Goal: Task Accomplishment & Management: Manage account settings

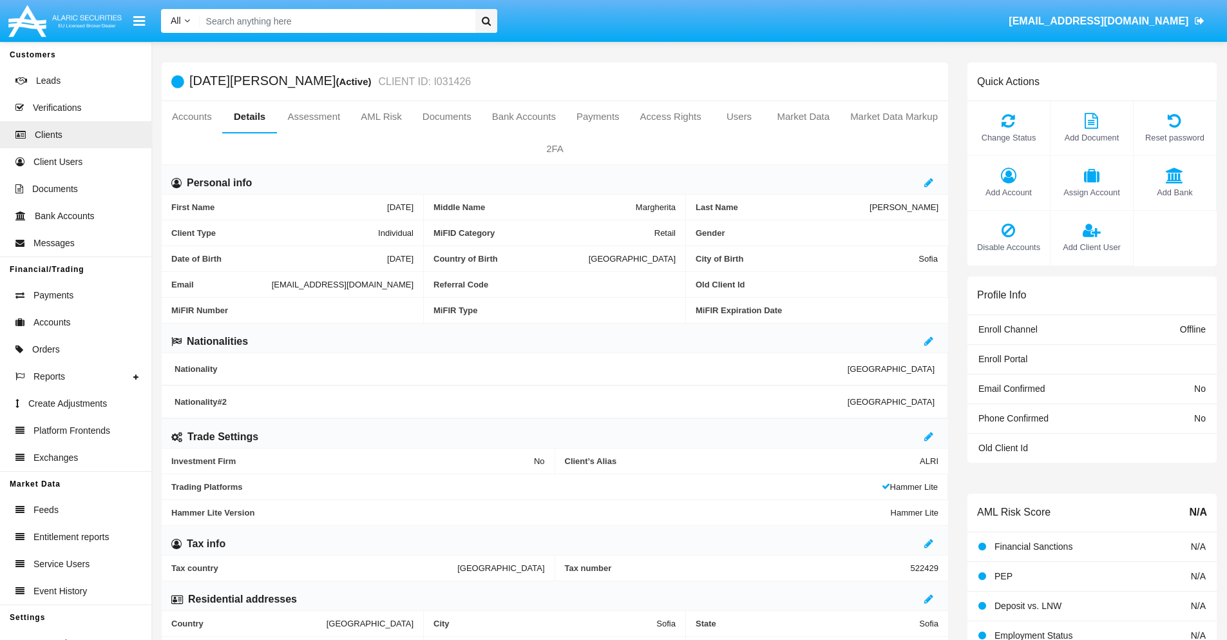
click at [803, 117] on link "Market Data" at bounding box center [803, 116] width 73 height 31
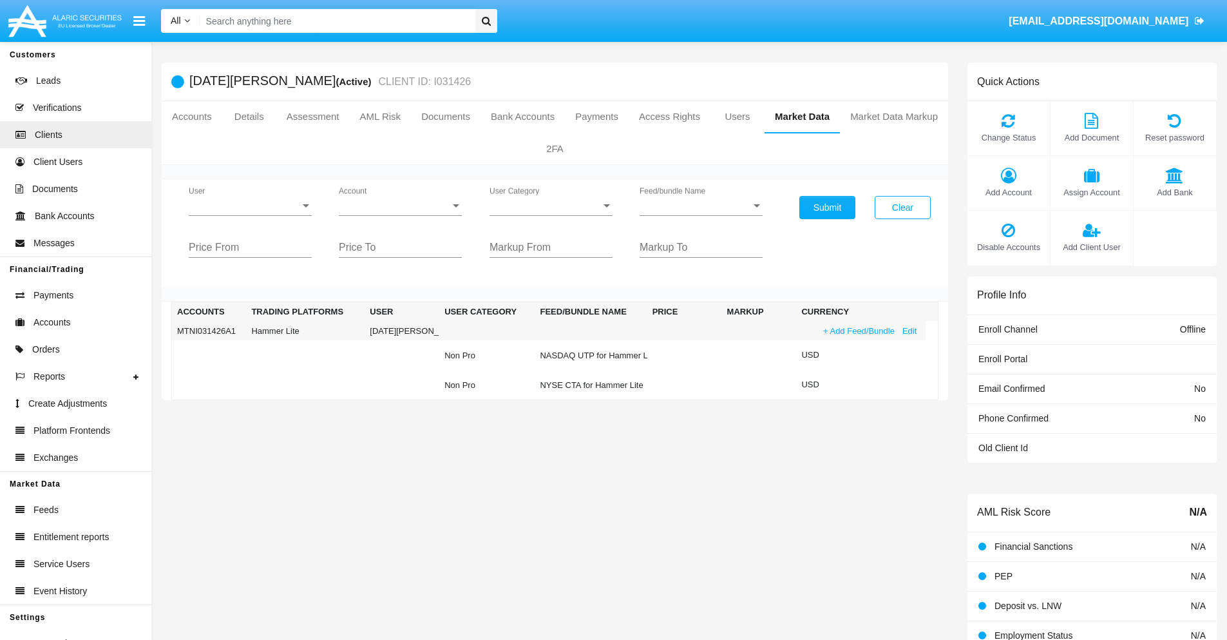
click at [858, 331] on link "+ Add Feed/Bundle" at bounding box center [859, 331] width 79 height 14
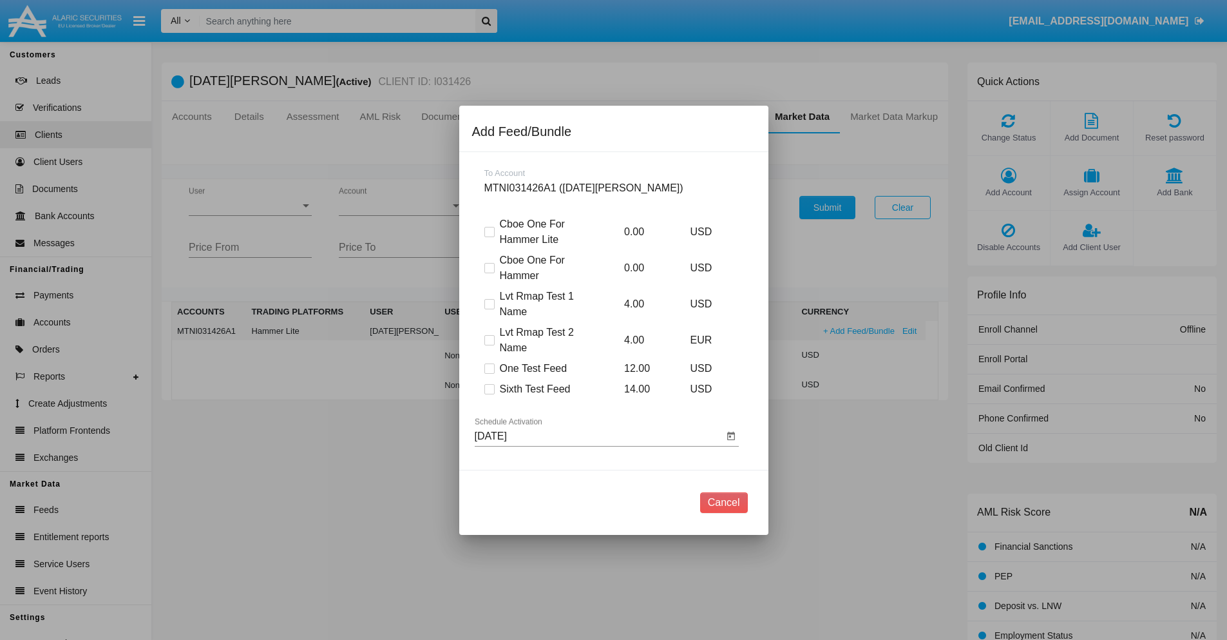
click at [489, 389] on span at bounding box center [490, 389] width 10 height 10
click at [489, 394] on input "Sixth Test Feed" at bounding box center [489, 394] width 1 height 1
checkbox input "true"
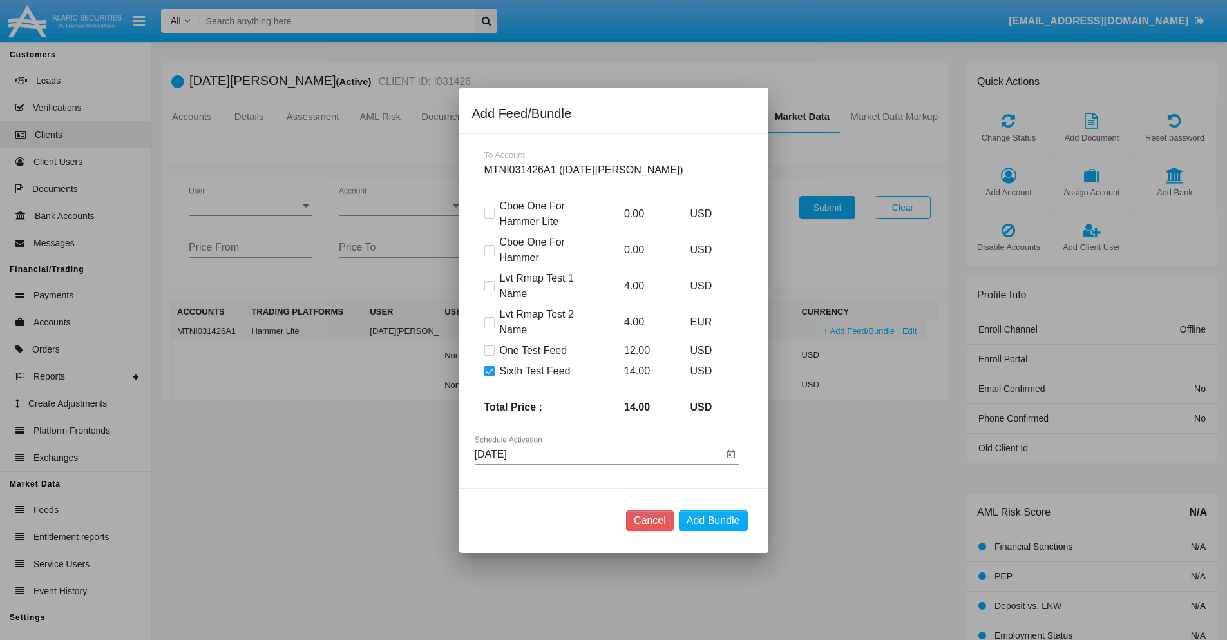
click at [599, 454] on input "[DATE]" at bounding box center [599, 454] width 249 height 12
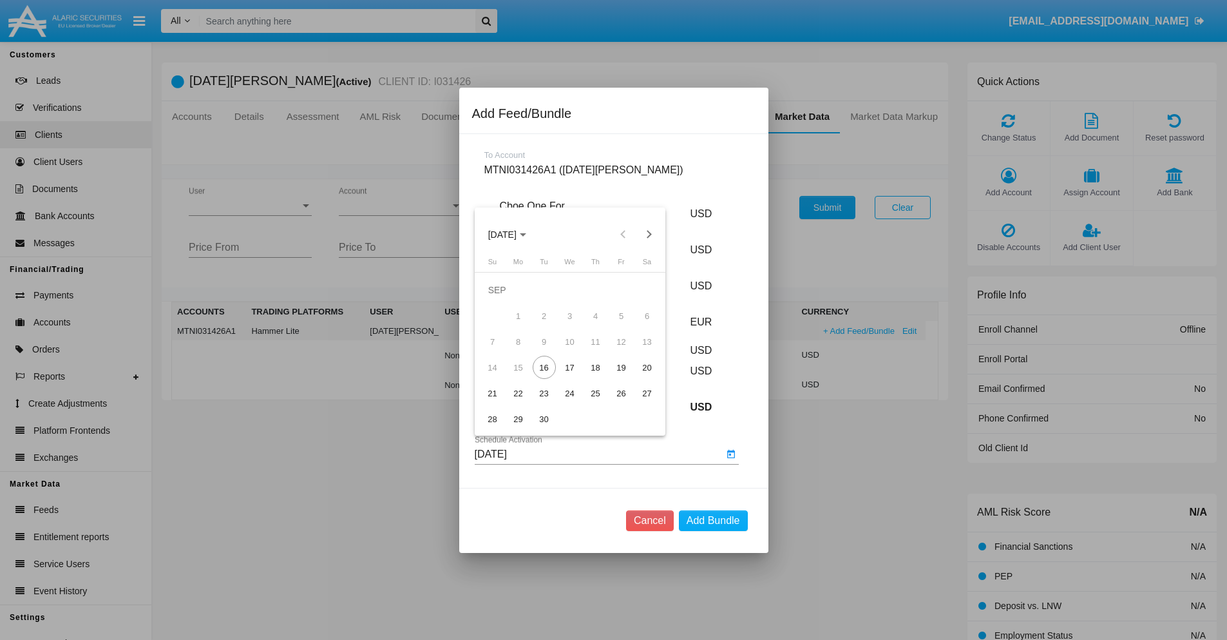
click at [513, 234] on span "SEP 2025" at bounding box center [502, 234] width 28 height 10
click at [637, 351] on div "2027" at bounding box center [637, 351] width 41 height 23
click at [592, 351] on div "NOV" at bounding box center [592, 351] width 41 height 23
click at [595, 367] on div "18" at bounding box center [595, 367] width 23 height 23
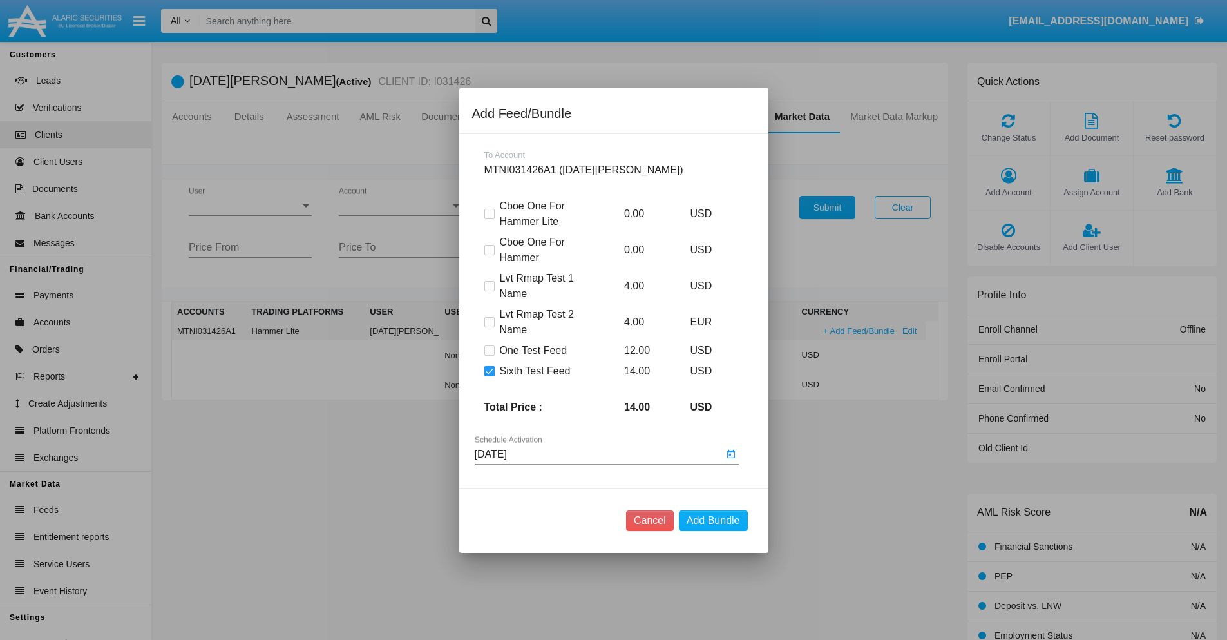
type input "11/18/27"
click at [713, 520] on button "Add Bundle" at bounding box center [713, 520] width 69 height 21
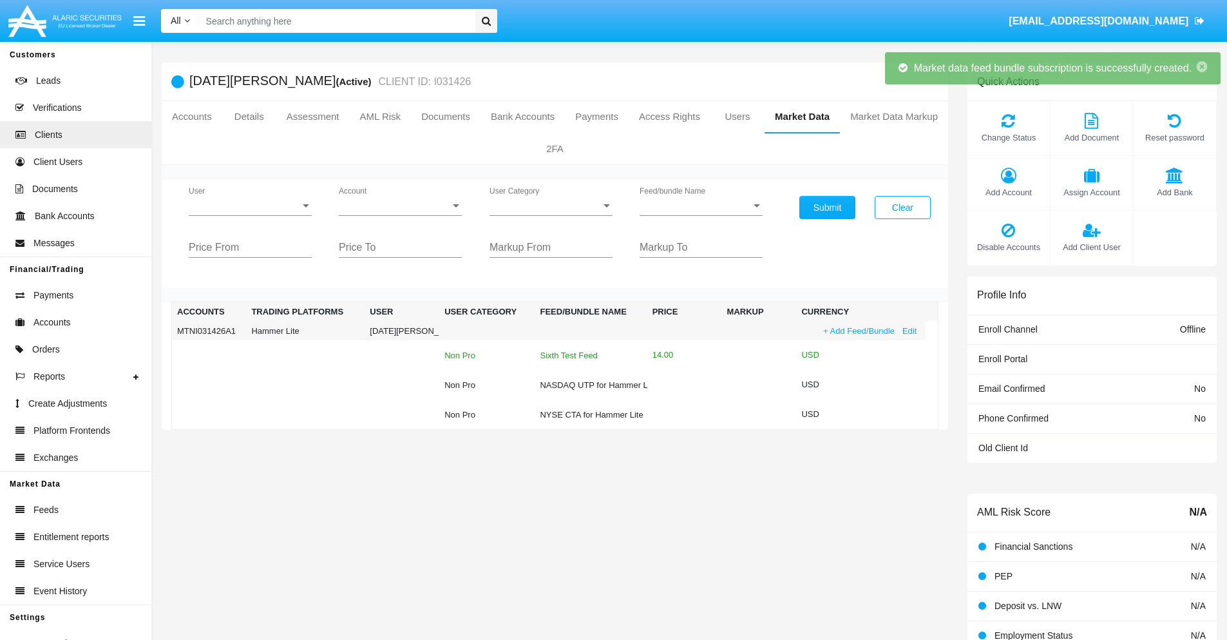
click at [590, 355] on div "Sixth Test Feed" at bounding box center [591, 355] width 102 height 8
